Goal: Task Accomplishment & Management: Complete application form

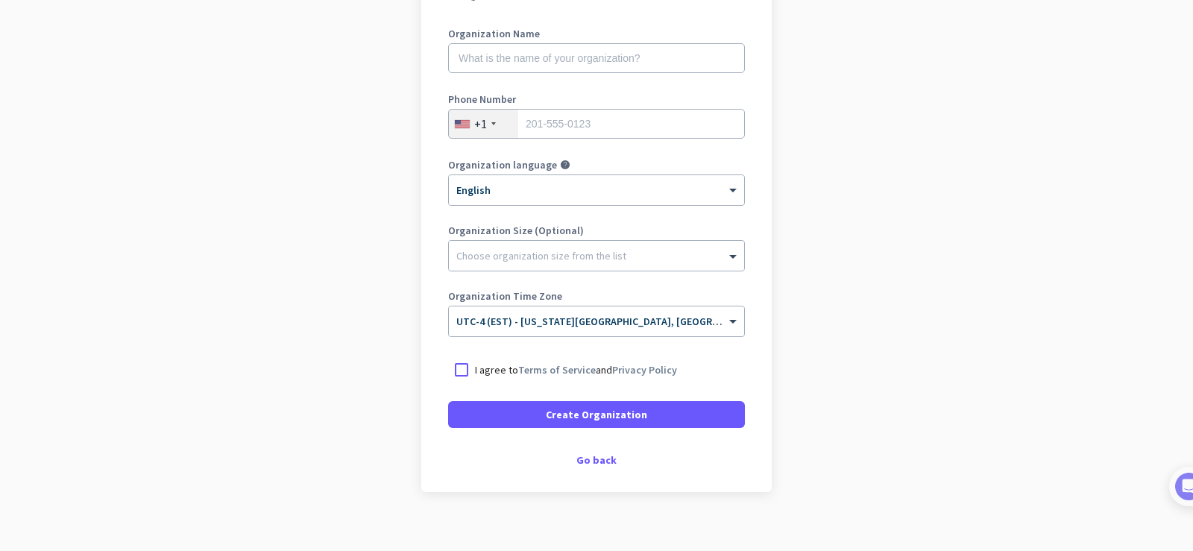
scroll to position [215, 0]
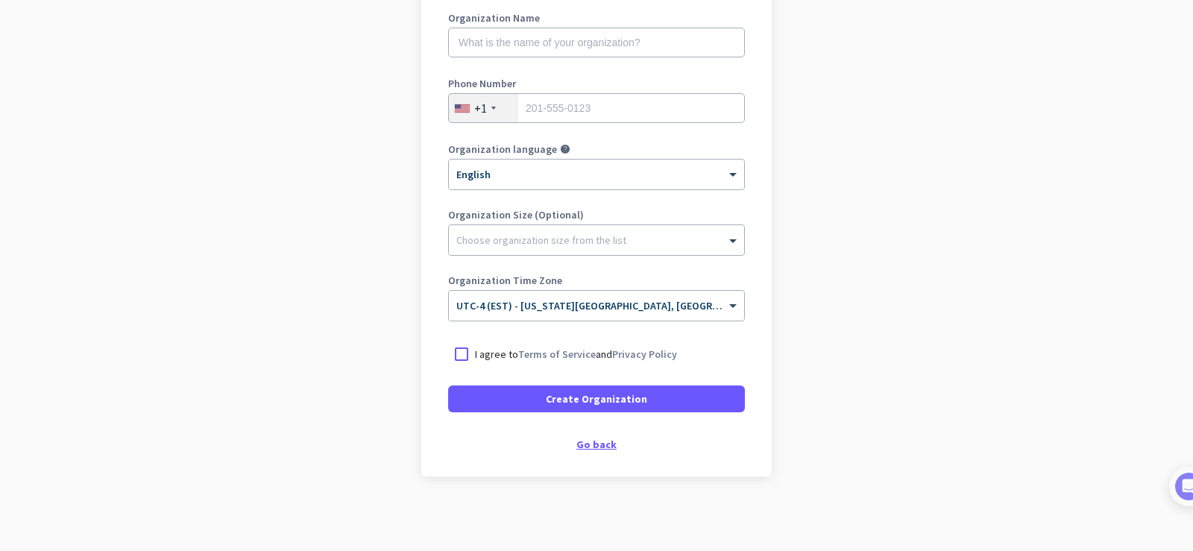
click at [575, 447] on div "Go back" at bounding box center [596, 444] width 297 height 10
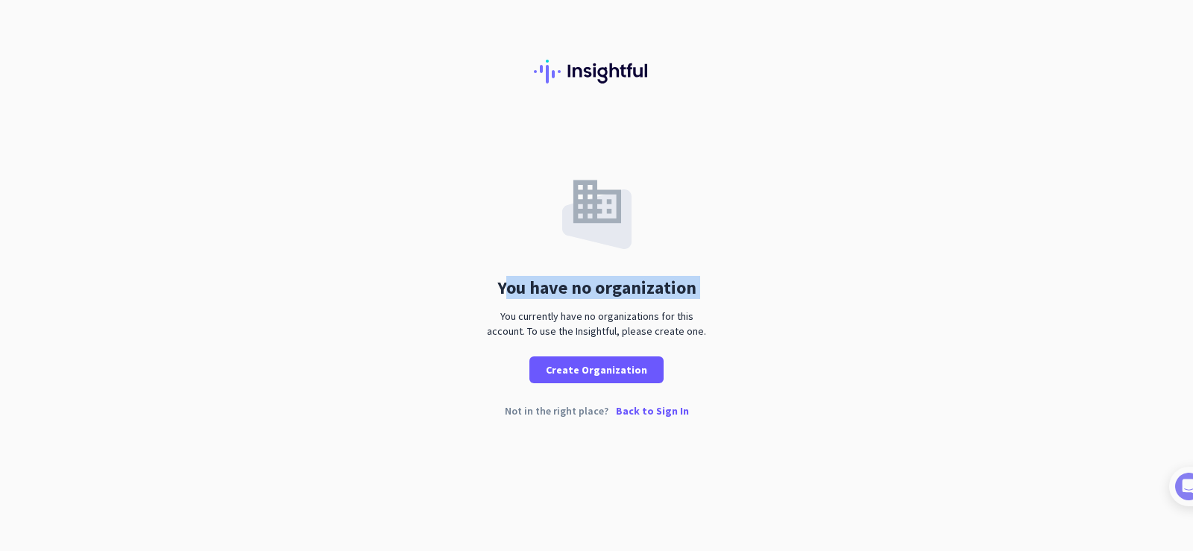
drag, startPoint x: 622, startPoint y: 288, endPoint x: 743, endPoint y: 321, distance: 125.8
click at [754, 302] on div "You have no organization You currently have no organizations for this account. …" at bounding box center [596, 252] width 1193 height 262
drag, startPoint x: 731, startPoint y: 332, endPoint x: 503, endPoint y: 275, distance: 235.2
click at [503, 275] on div "You have no organization You currently have no organizations for this account. …" at bounding box center [596, 252] width 1193 height 262
click at [510, 292] on div "You have no organization" at bounding box center [596, 288] width 199 height 18
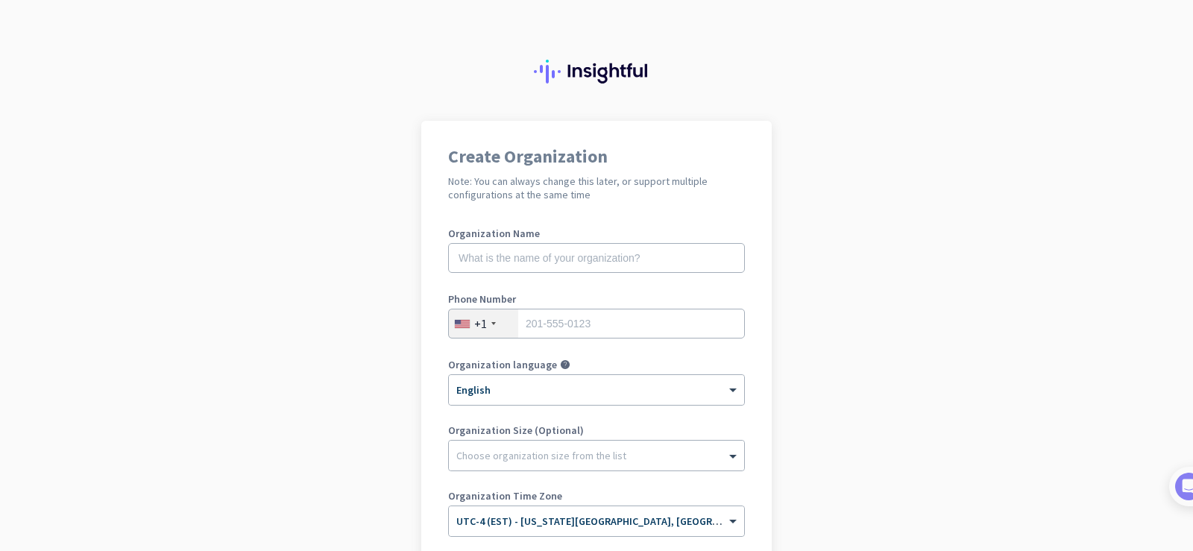
drag, startPoint x: 467, startPoint y: 181, endPoint x: 700, endPoint y: 200, distance: 233.3
click at [700, 200] on h2 "Note: You can always change this later, or support multiple configurations at t…" at bounding box center [596, 187] width 297 height 27
click at [692, 201] on div "Create Organization Note: You can always change this later, or support multiple…" at bounding box center [596, 384] width 350 height 526
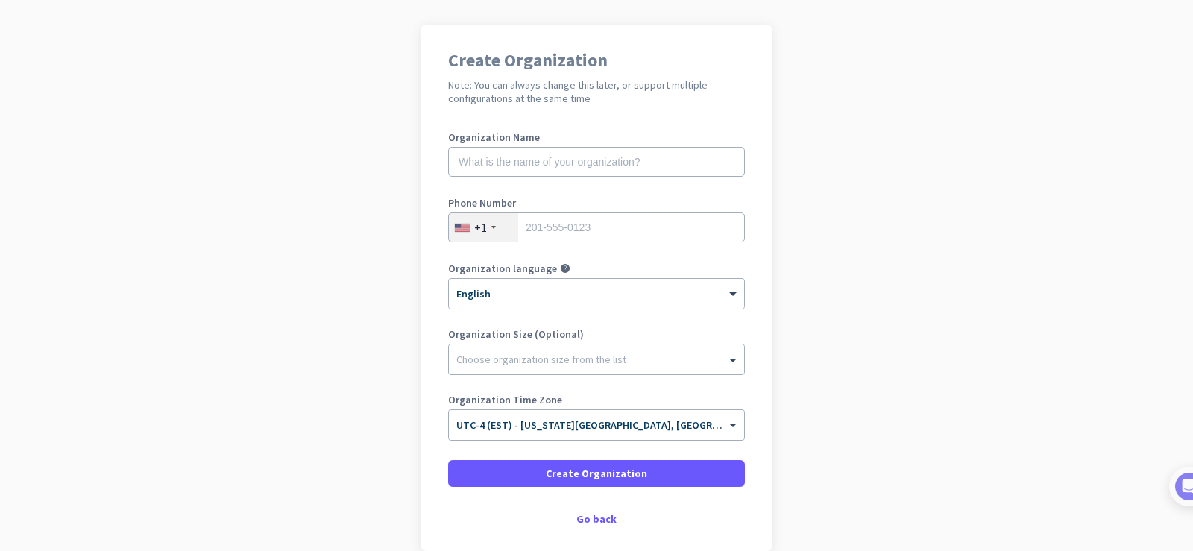
scroll to position [171, 0]
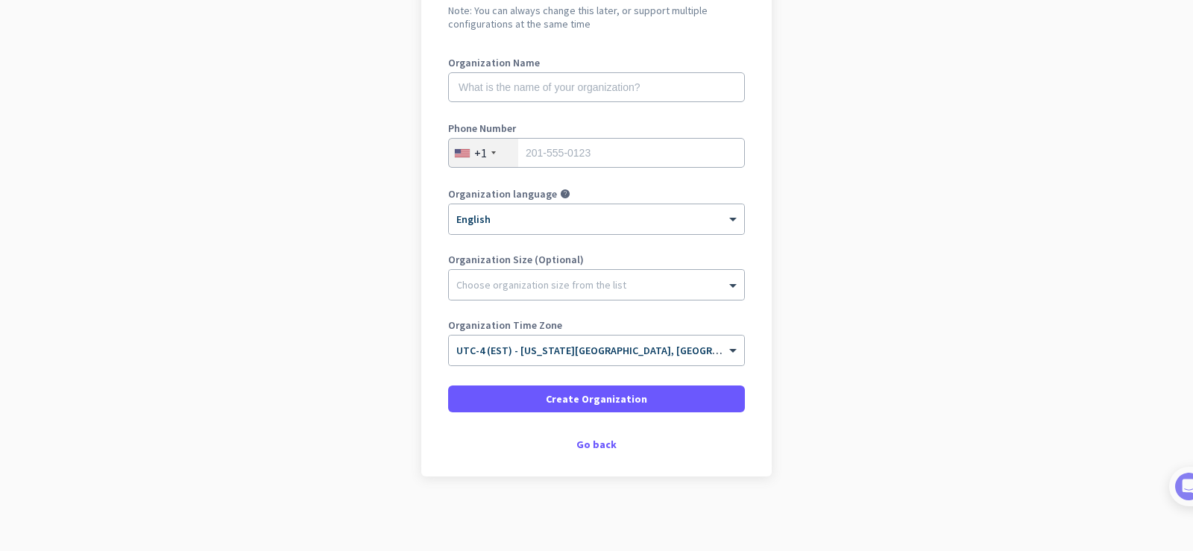
click at [964, 209] on app-onboarding-organization "Create Organization Note: You can always change this later, or support multiple…" at bounding box center [596, 250] width 1193 height 601
click at [514, 95] on input "text" at bounding box center [596, 87] width 297 height 30
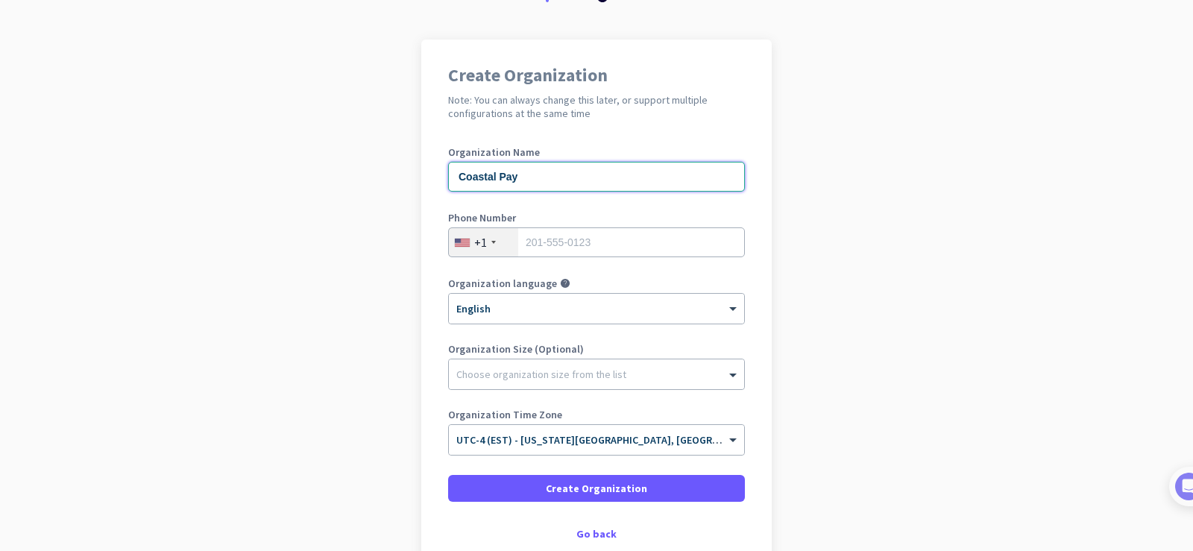
type input "Coastal Pay"
click at [482, 242] on div "+1" at bounding box center [483, 242] width 69 height 28
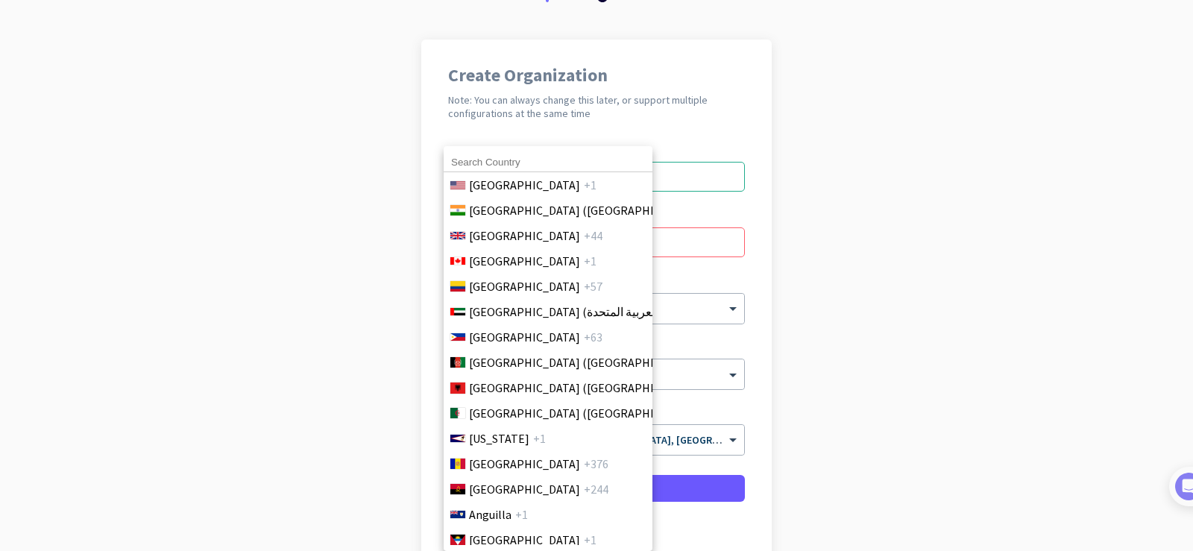
click at [462, 161] on input at bounding box center [548, 162] width 209 height 19
type input "91"
click at [705, 215] on span "+91" at bounding box center [714, 210] width 19 height 18
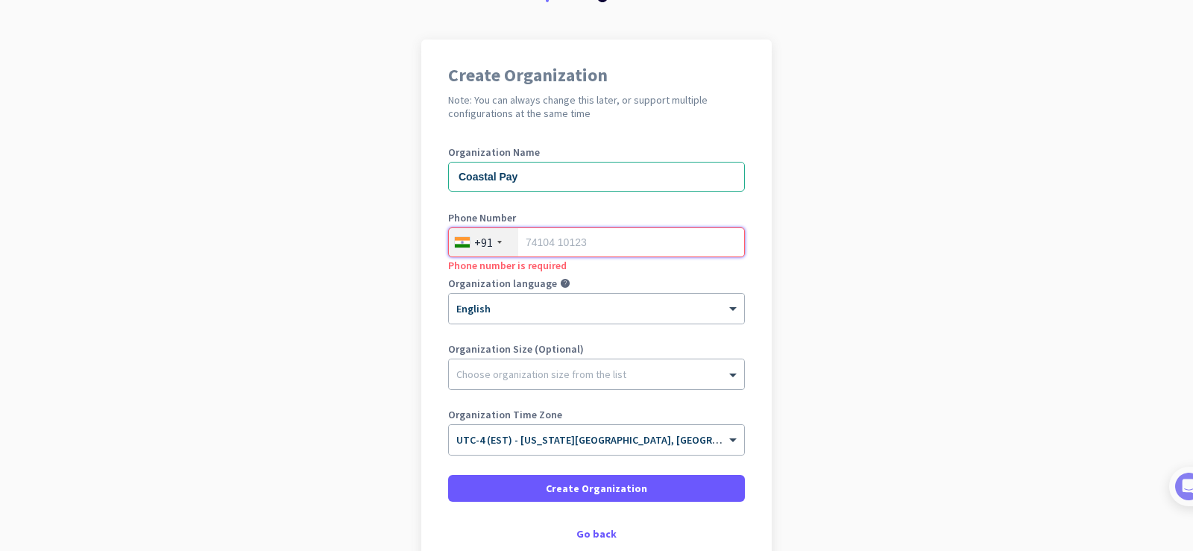
click at [558, 244] on input "tel" at bounding box center [596, 242] width 297 height 30
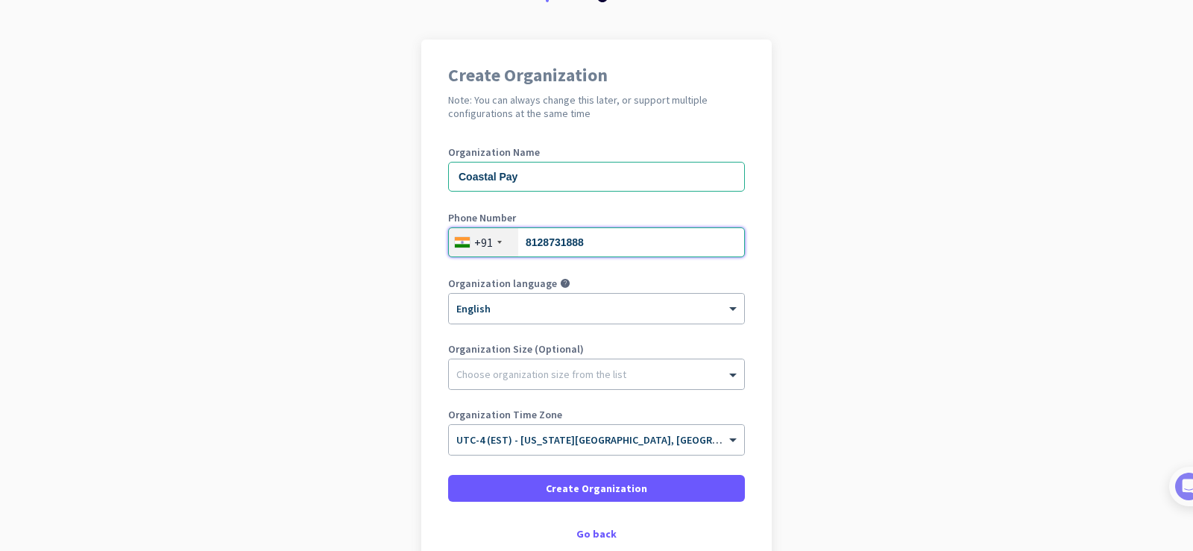
type input "8128731888"
click at [558, 379] on div "Choose organization size from the list" at bounding box center [541, 373] width 170 height 13
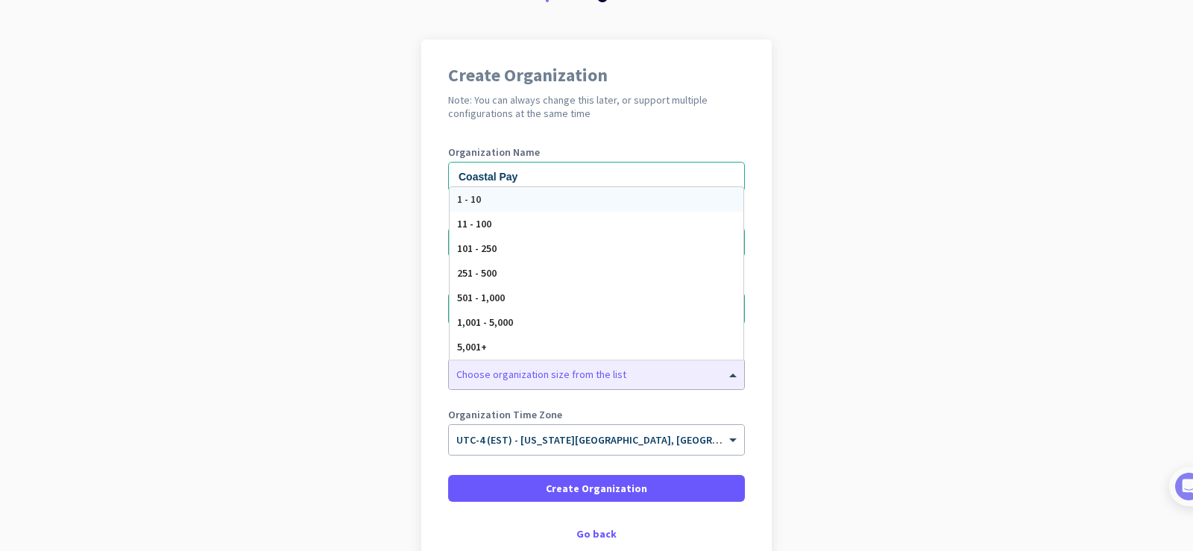
click at [617, 126] on div "Create Organization Note: You can always change this later, or support multiple…" at bounding box center [596, 303] width 350 height 526
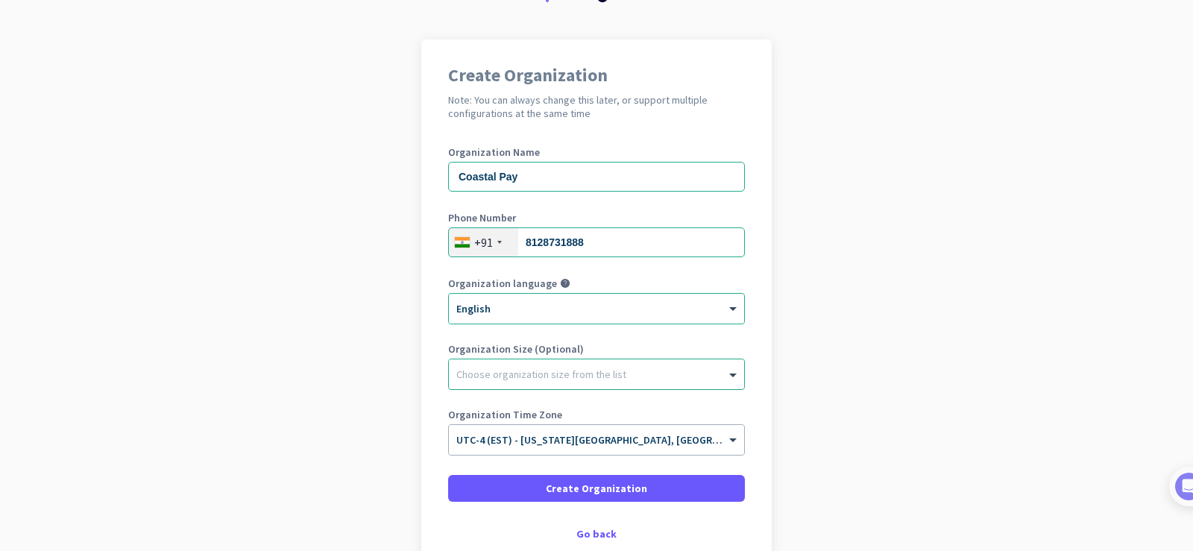
scroll to position [171, 0]
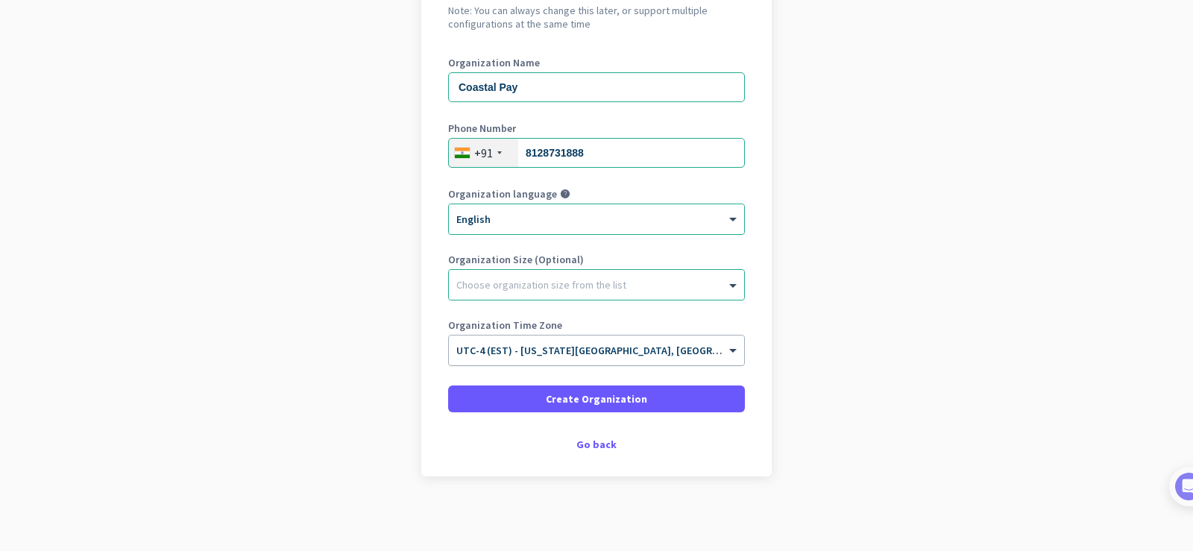
click at [633, 354] on span "UTC-4 (EST) - [US_STATE][GEOGRAPHIC_DATA], [GEOGRAPHIC_DATA], [GEOGRAPHIC_DATA]…" at bounding box center [715, 350] width 519 height 13
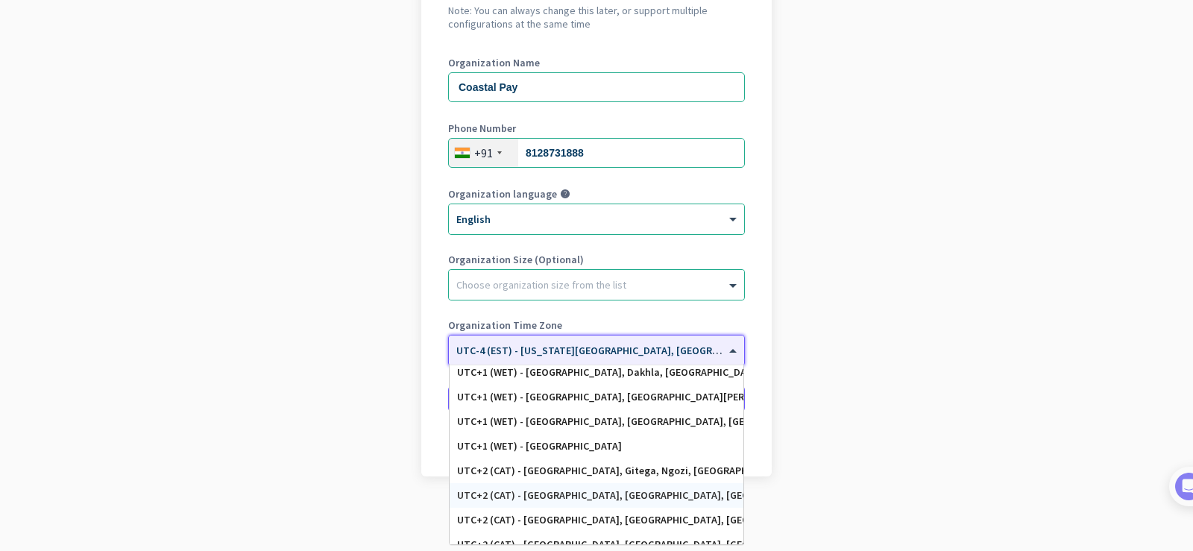
scroll to position [3267, 0]
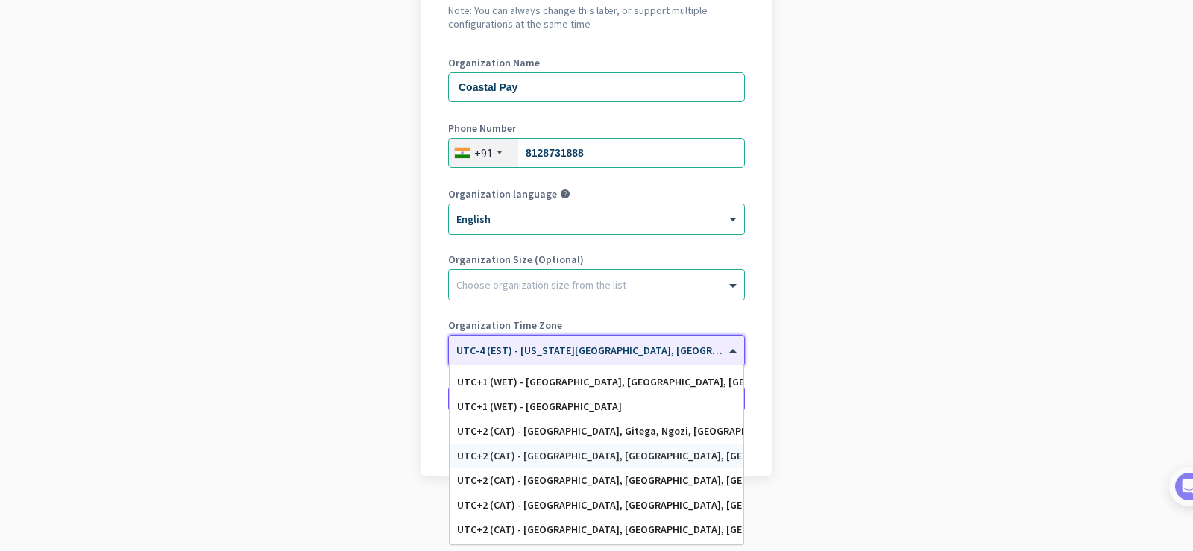
click at [836, 380] on app-onboarding-organization "Create Organization Note: You can always change this later, or support multiple…" at bounding box center [596, 250] width 1193 height 601
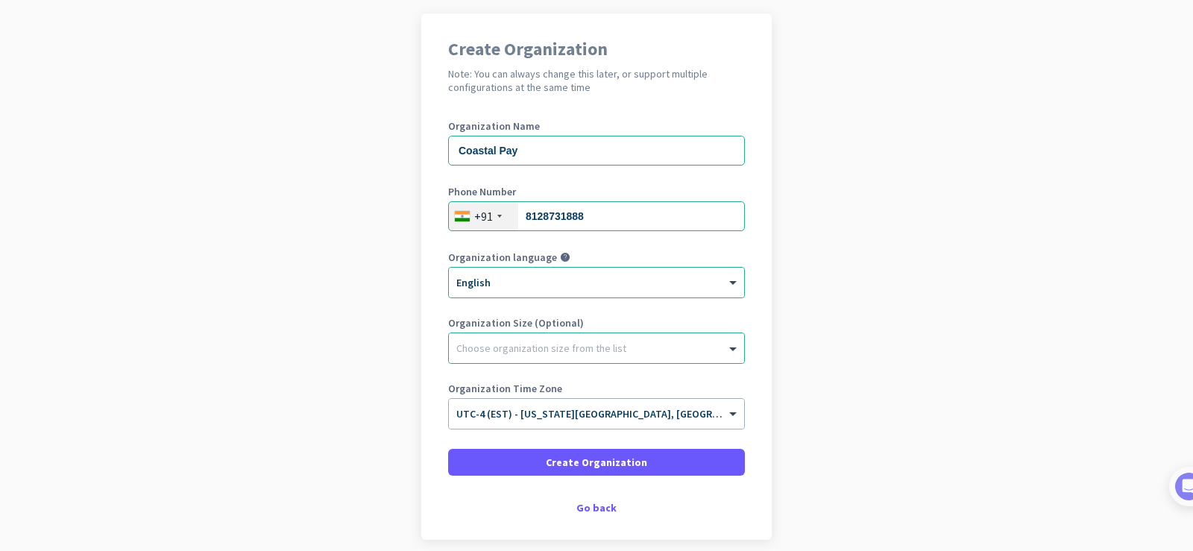
scroll to position [171, 0]
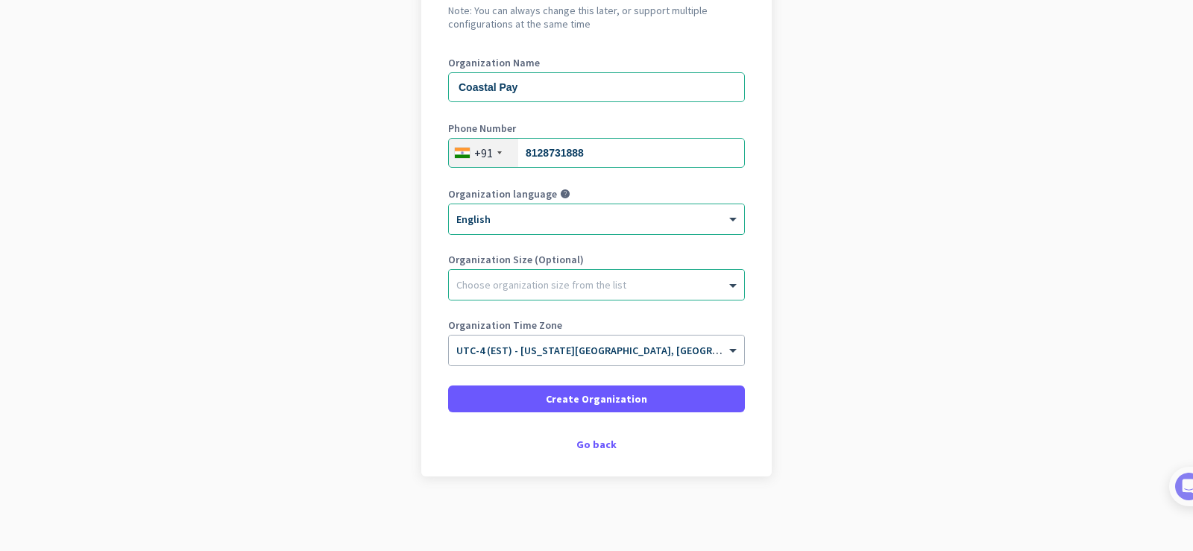
click at [513, 303] on div "Organization Size (Optional) Choose organization size from the list" at bounding box center [596, 284] width 297 height 60
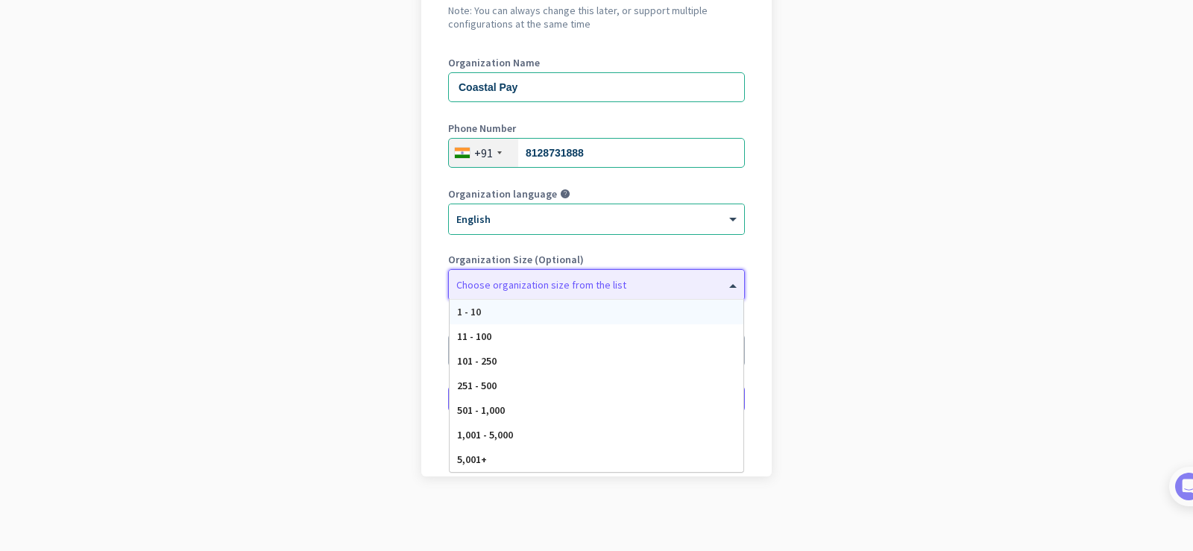
click at [522, 295] on div "Choose organization size from the list" at bounding box center [596, 285] width 295 height 30
click at [502, 366] on div "101 - 250" at bounding box center [596, 361] width 294 height 25
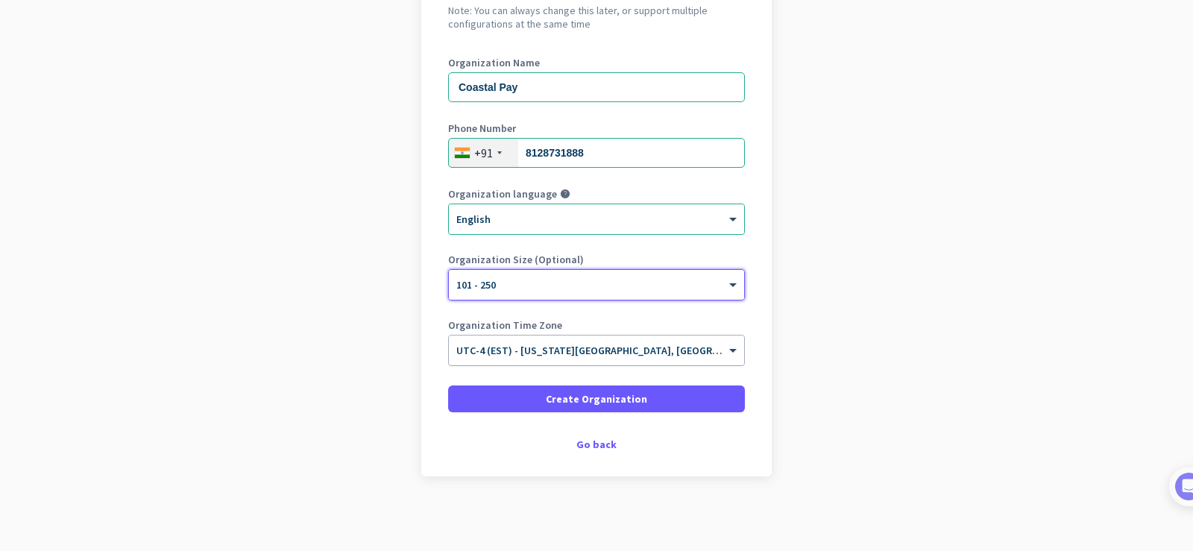
click at [549, 348] on input "text" at bounding box center [581, 345] width 250 height 11
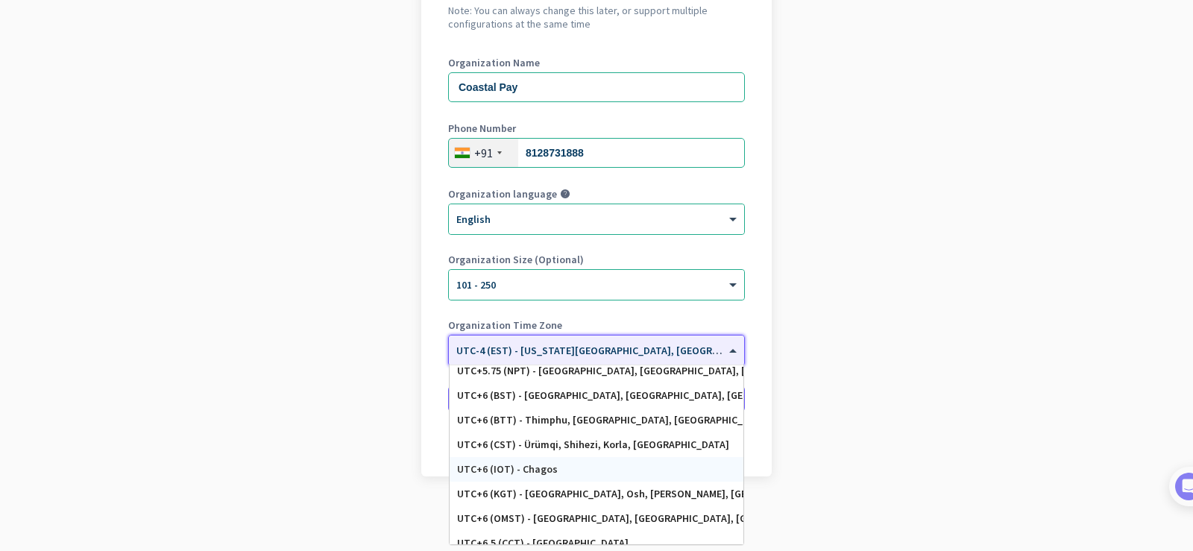
scroll to position [5919, 0]
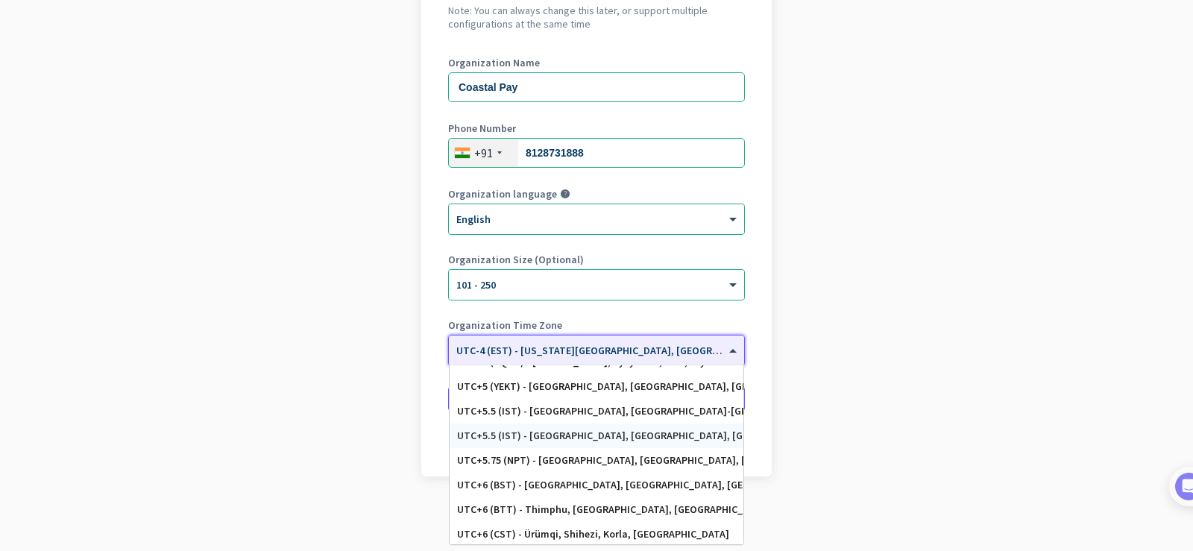
click at [593, 431] on div "UTC+5.5 (IST) - [GEOGRAPHIC_DATA], [GEOGRAPHIC_DATA], [GEOGRAPHIC_DATA], [GEOGR…" at bounding box center [596, 435] width 279 height 13
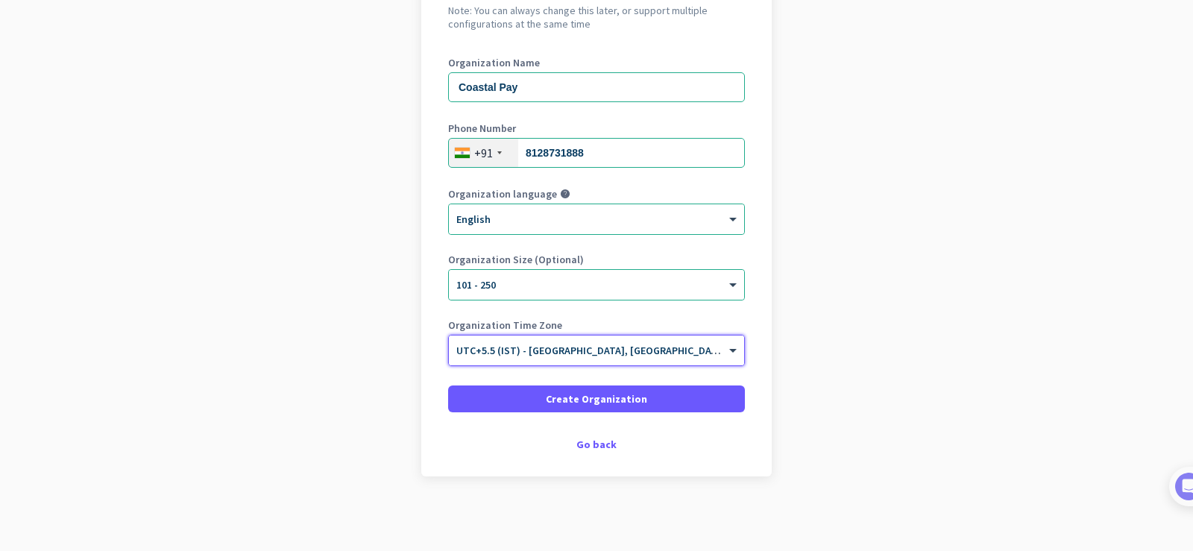
click at [426, 327] on div "Create Organization Note: You can always change this later, or support multiple…" at bounding box center [596, 213] width 350 height 526
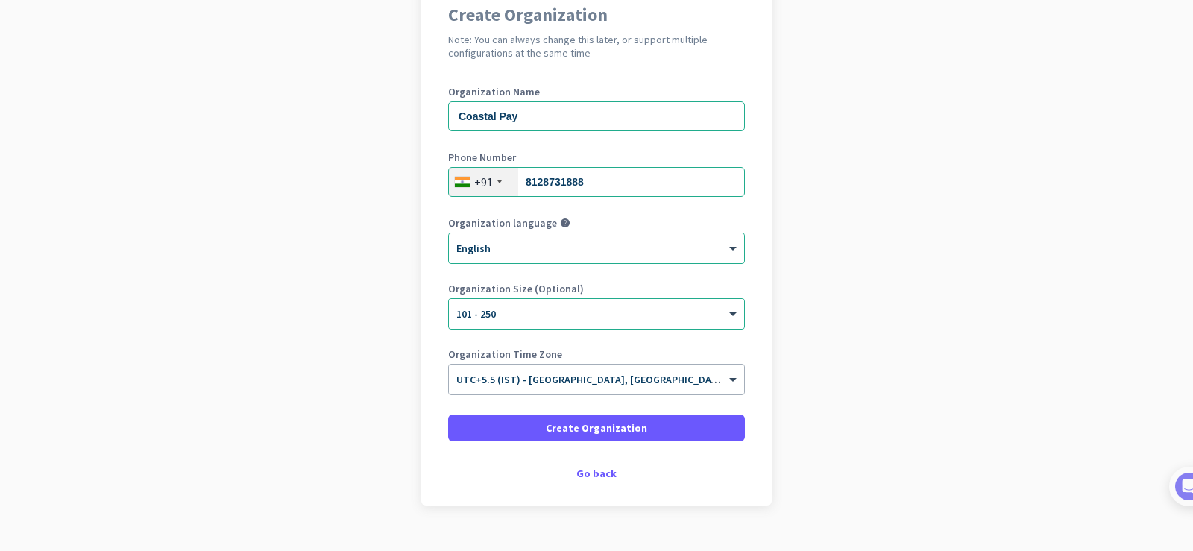
scroll to position [171, 0]
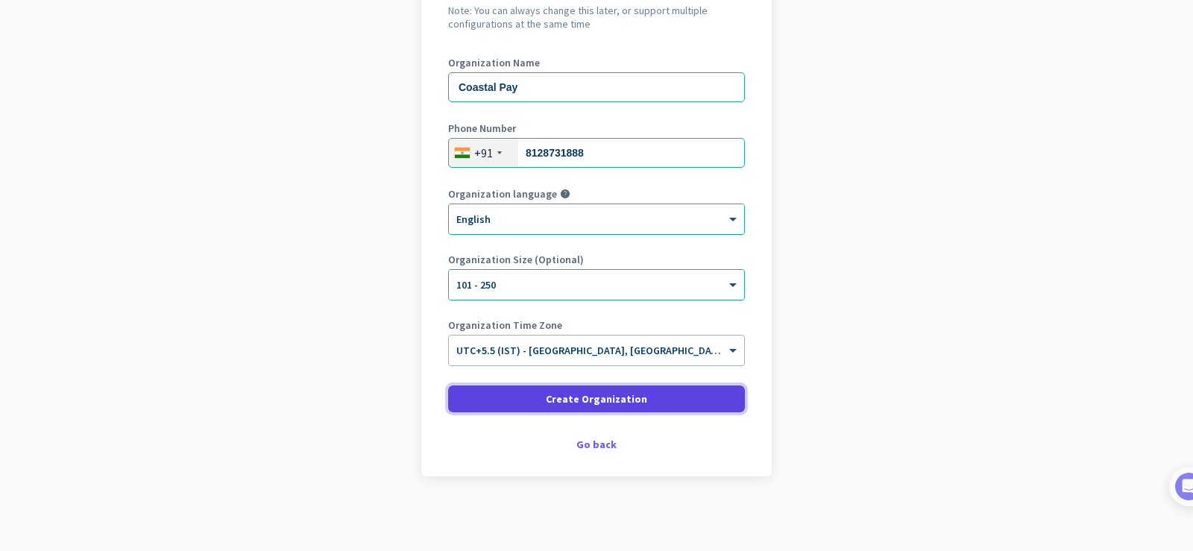
click at [568, 391] on span "Create Organization" at bounding box center [596, 398] width 101 height 15
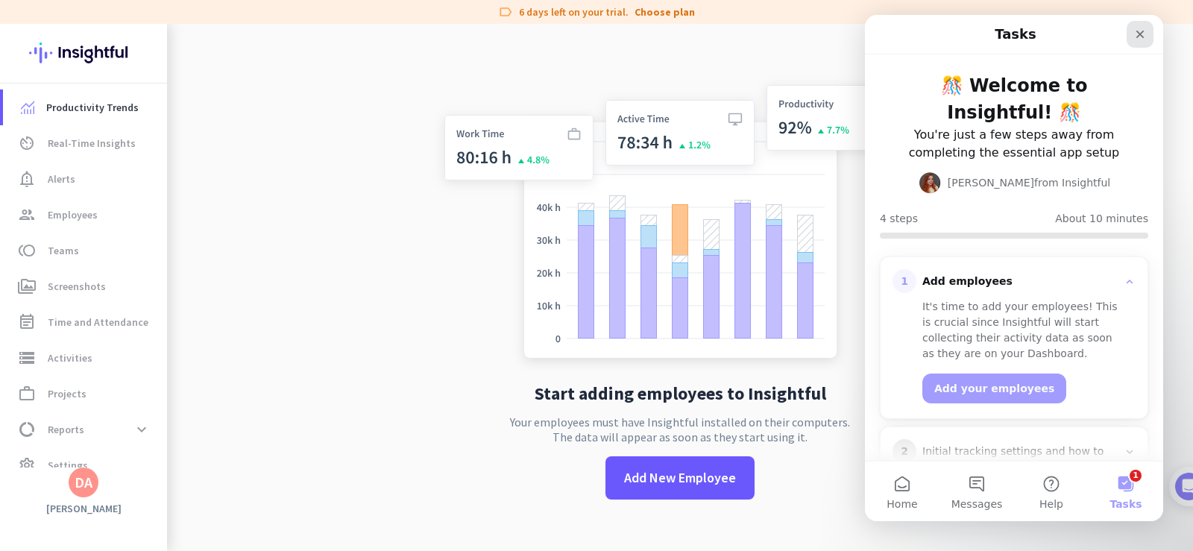
click at [1134, 33] on icon "Close" at bounding box center [1140, 34] width 12 height 12
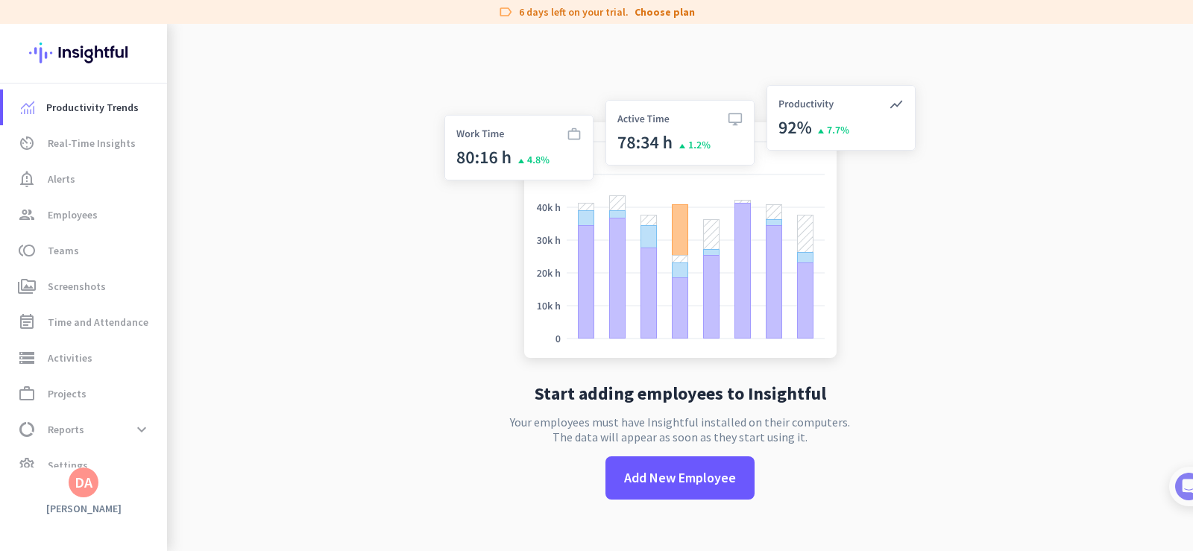
click at [92, 506] on h3 "[PERSON_NAME]" at bounding box center [83, 508] width 167 height 13
click at [75, 499] on div "Productivity Trends av_timer Real-Time Insights notification_important Alerts g…" at bounding box center [83, 287] width 167 height 527
click at [90, 513] on h3 "[PERSON_NAME]" at bounding box center [83, 508] width 167 height 13
click at [77, 63] on img at bounding box center [83, 53] width 109 height 58
click at [86, 494] on div "DA" at bounding box center [84, 482] width 30 height 30
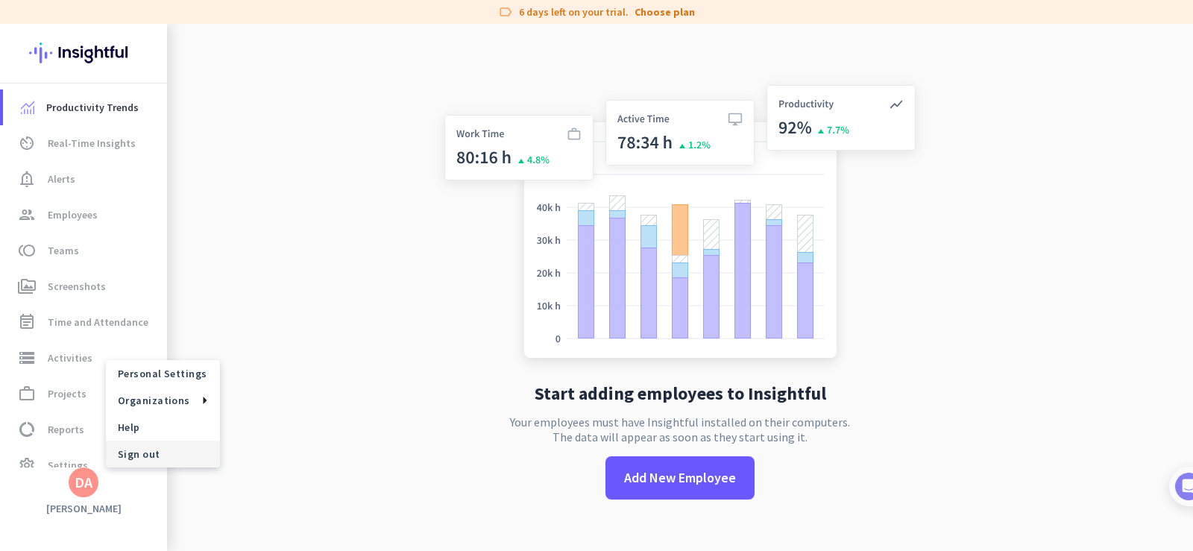
click at [136, 451] on span "Sign out" at bounding box center [163, 453] width 90 height 13
